Goal: Find specific page/section

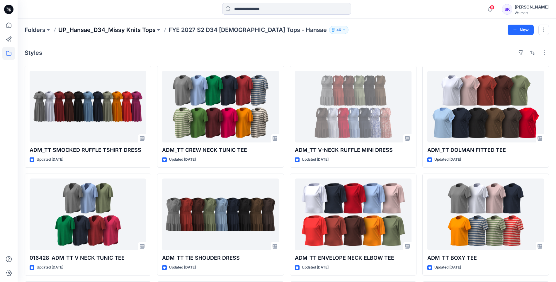
click at [151, 29] on p "UP_Hansae_D34_Missy Knits Tops" at bounding box center [106, 30] width 97 height 8
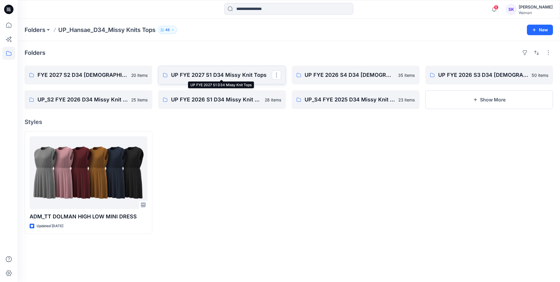
click at [226, 76] on p "UP FYE 2027 S1 D34 Missy Knit Tops" at bounding box center [221, 75] width 101 height 8
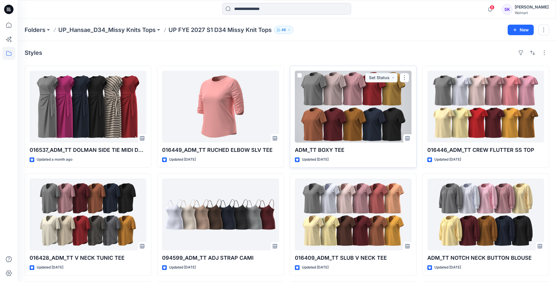
click at [358, 115] on div at bounding box center [353, 107] width 117 height 72
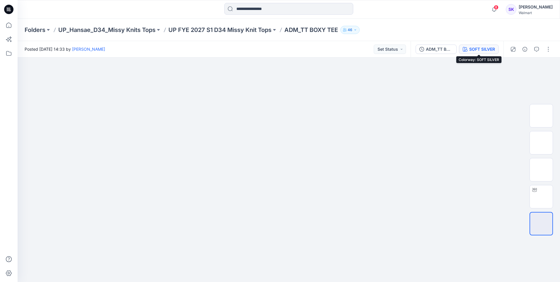
click at [468, 48] on button "SOFT SILVER" at bounding box center [479, 49] width 40 height 9
